Goal: Information Seeking & Learning: Learn about a topic

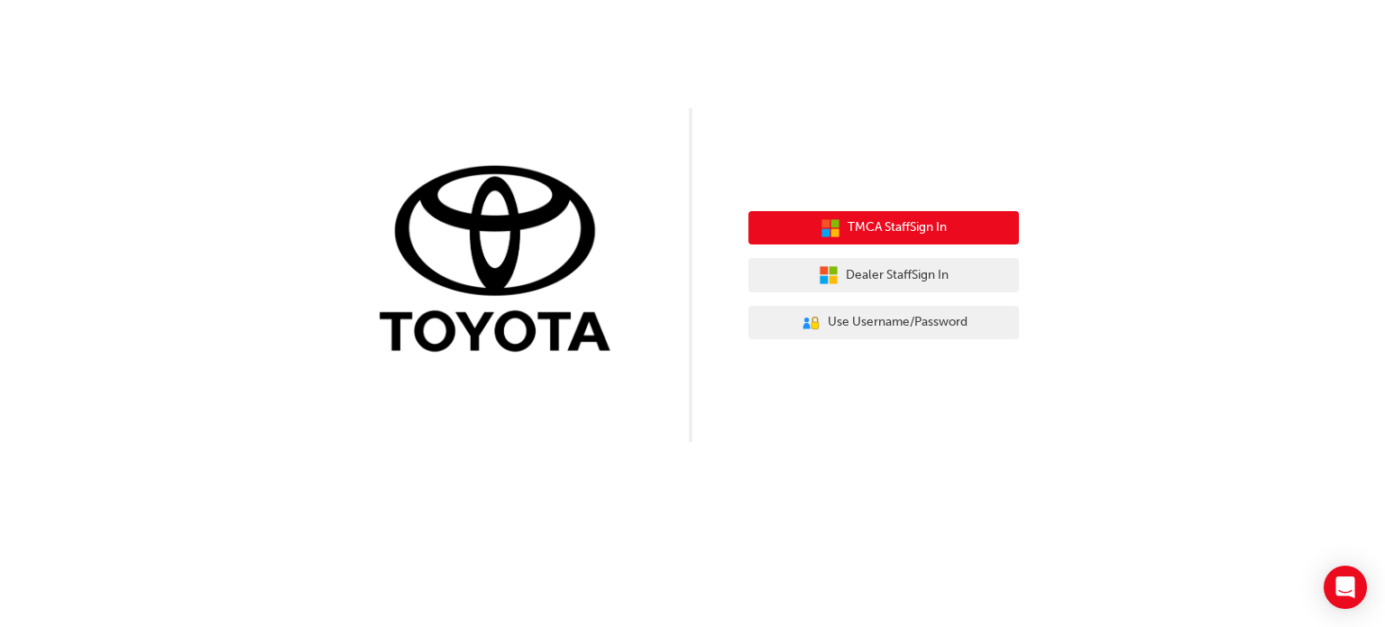
click at [962, 224] on button "TMCA Staff Sign In" at bounding box center [883, 228] width 271 height 34
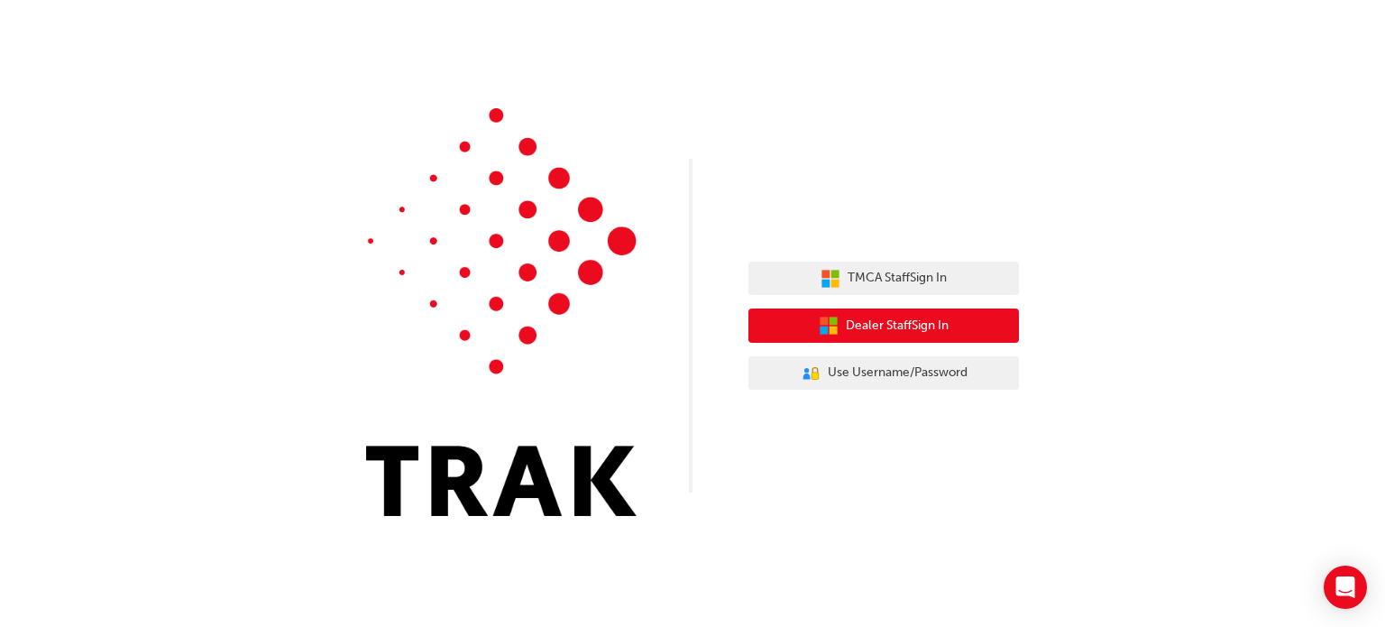
click at [856, 329] on span "Dealer Staff Sign In" at bounding box center [897, 326] width 103 height 21
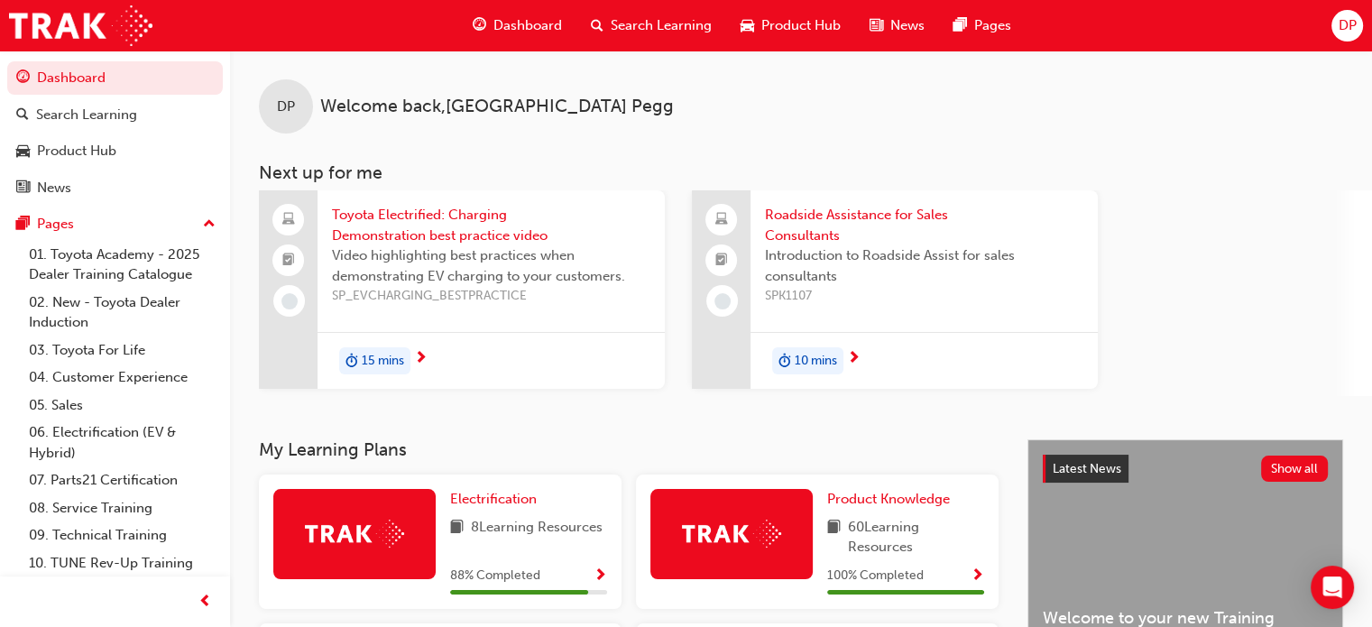
click at [427, 356] on div "15 mins" at bounding box center [490, 360] width 347 height 57
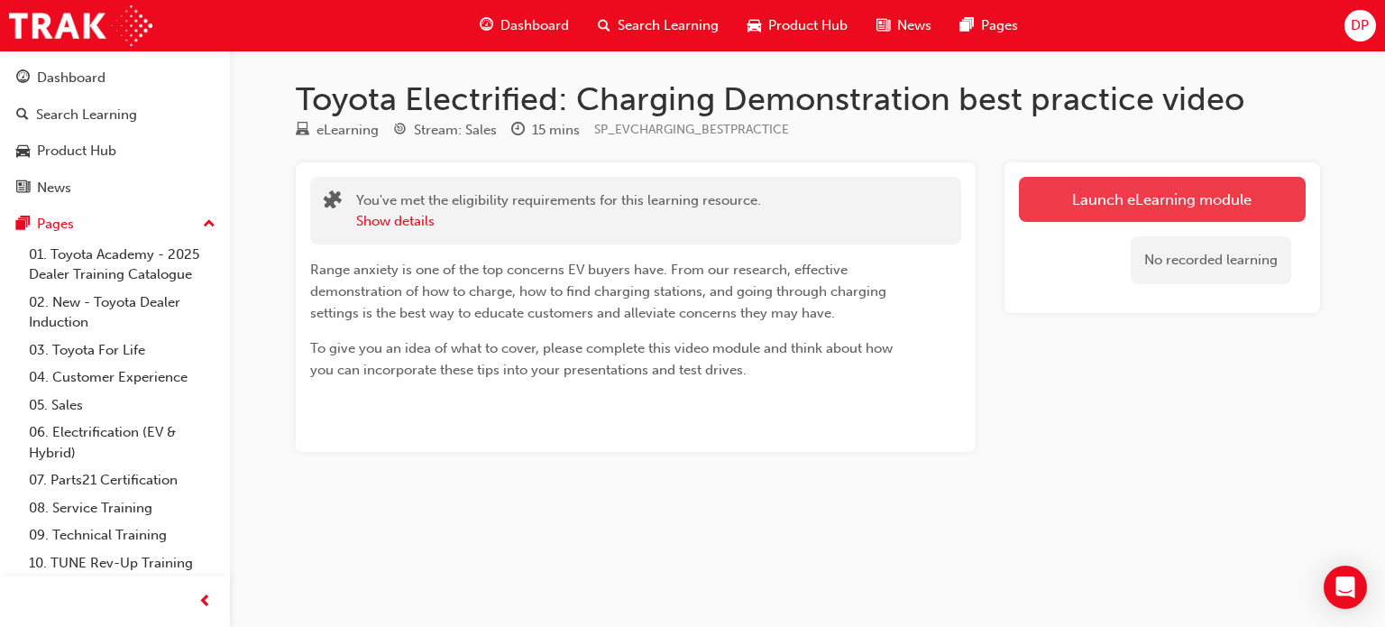
click at [1087, 190] on link "Launch eLearning module" at bounding box center [1162, 199] width 287 height 45
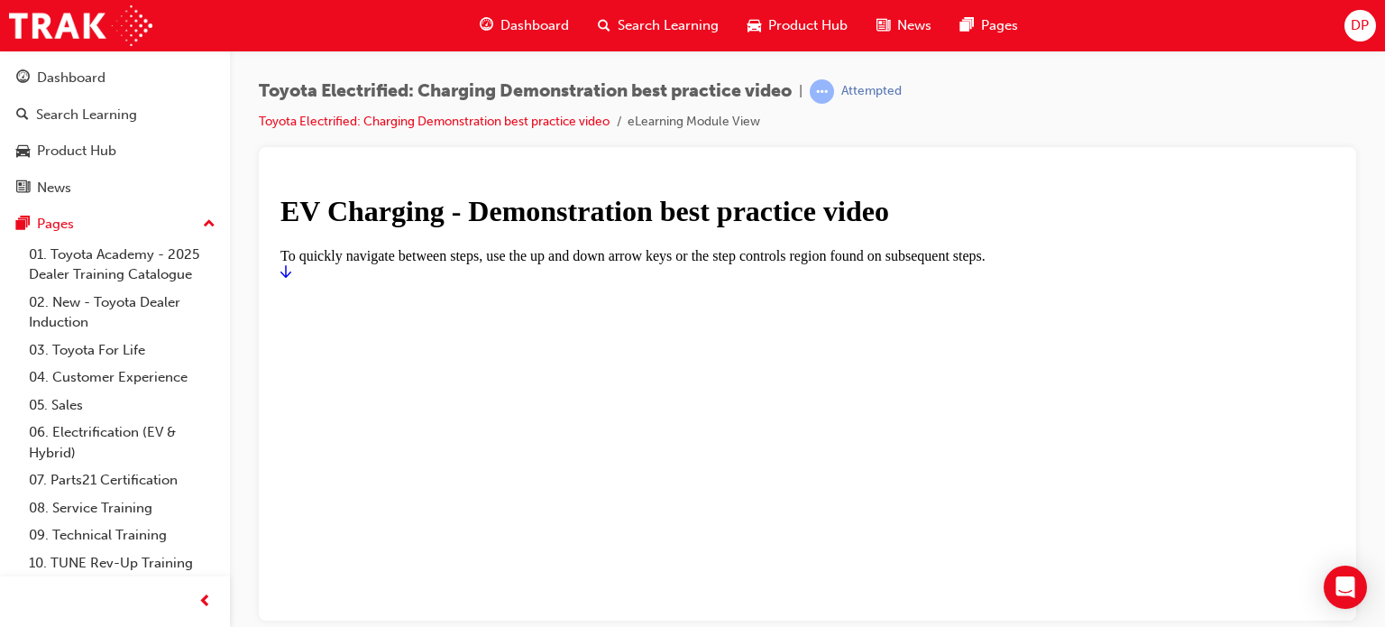
click at [291, 278] on icon "Start" at bounding box center [285, 270] width 11 height 14
